Goal: Task Accomplishment & Management: Use online tool/utility

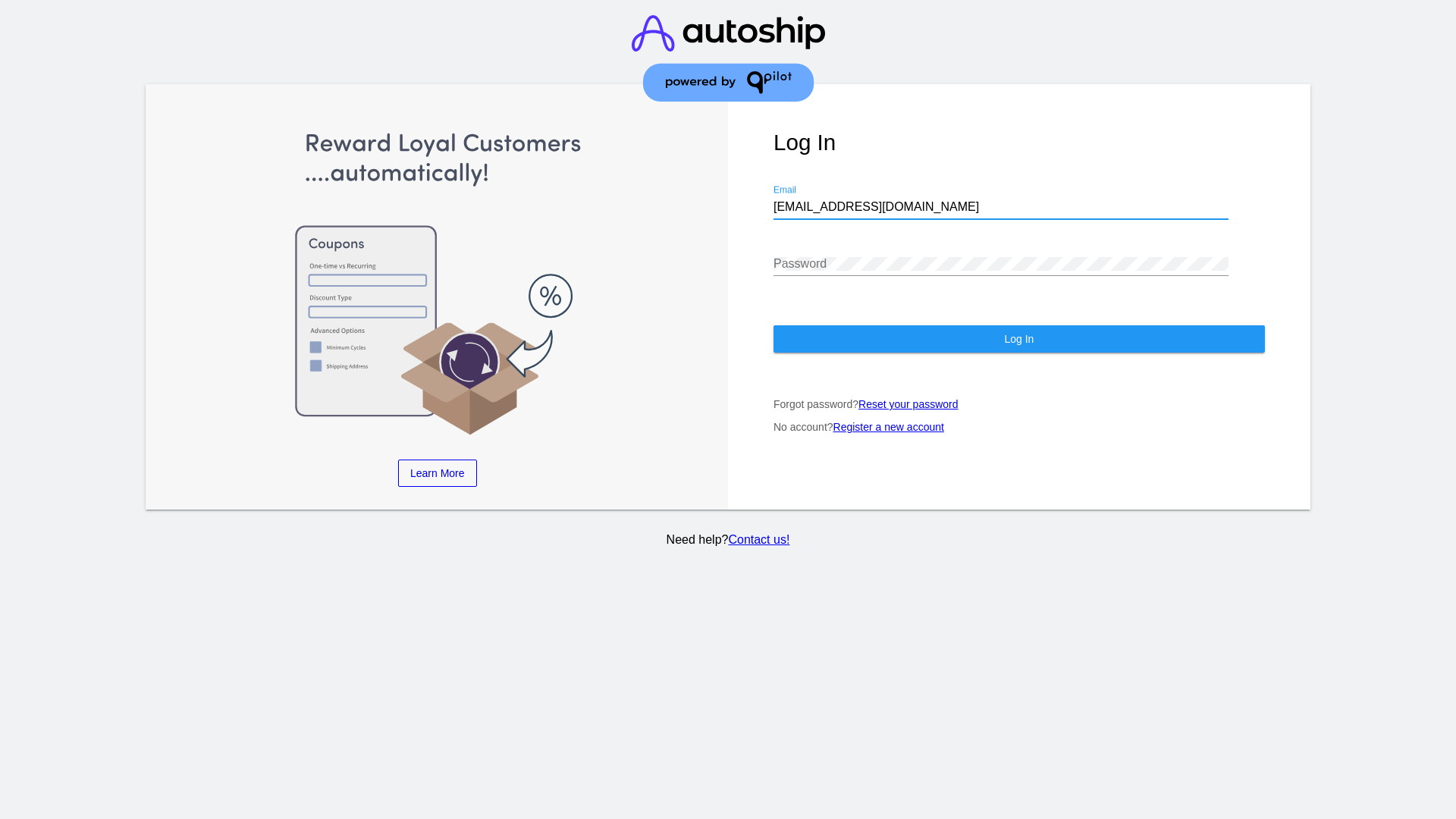
type input "[EMAIL_ADDRESS][DOMAIN_NAME]"
click at [1018, 339] on span "Log In" at bounding box center [1018, 339] width 30 height 13
